Goal: Navigation & Orientation: Find specific page/section

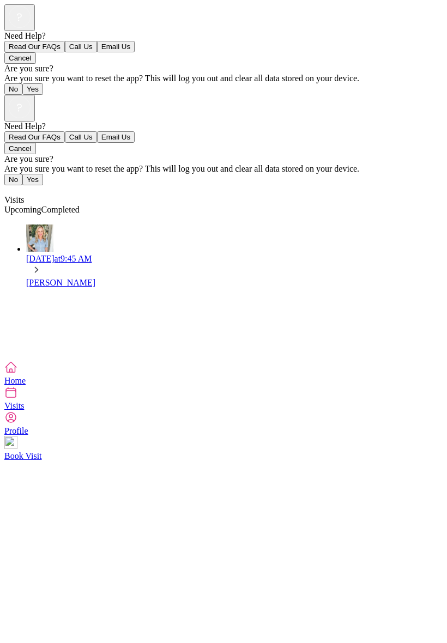
click at [69, 386] on span "Home" at bounding box center [223, 373] width 438 height 25
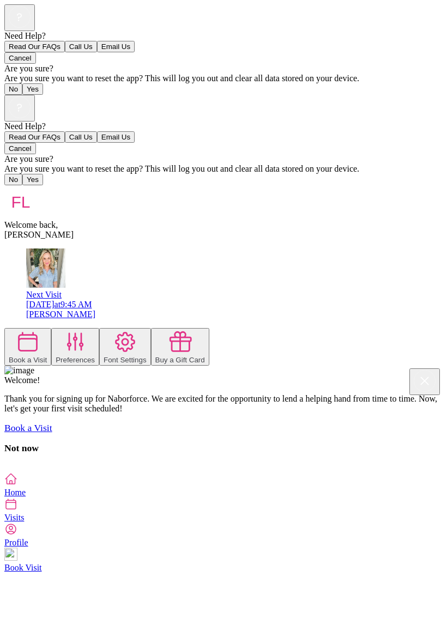
click at [26, 385] on div "Need Help? Read Our FAQs Call Us Email Us Cancel Are you sure? Are you sure you…" at bounding box center [223, 284] width 438 height 378
click at [131, 473] on div "Need Help? Read Our FAQs Call Us Email Us Cancel Are you sure? Are you sure you…" at bounding box center [223, 284] width 438 height 378
click at [43, 364] on div "Need Help? Read Our FAQs Call Us Email Us Cancel Are you sure? Are you sure you…" at bounding box center [223, 284] width 438 height 378
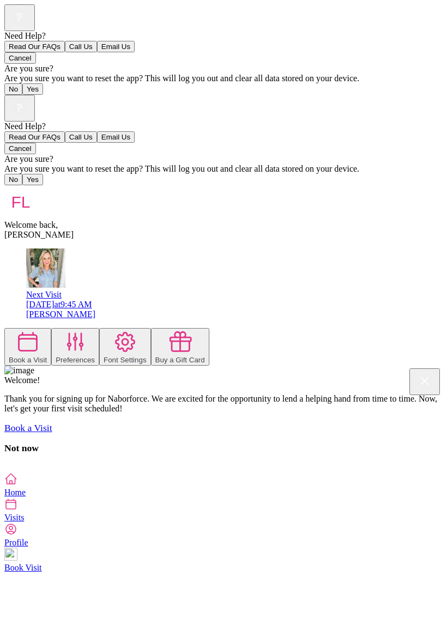
click at [43, 357] on div "Need Help? Read Our FAQs Call Us Email Us Cancel Are you sure? Are you sure you…" at bounding box center [223, 284] width 438 height 378
click at [40, 463] on div at bounding box center [223, 468] width 438 height 10
